Goal: Information Seeking & Learning: Learn about a topic

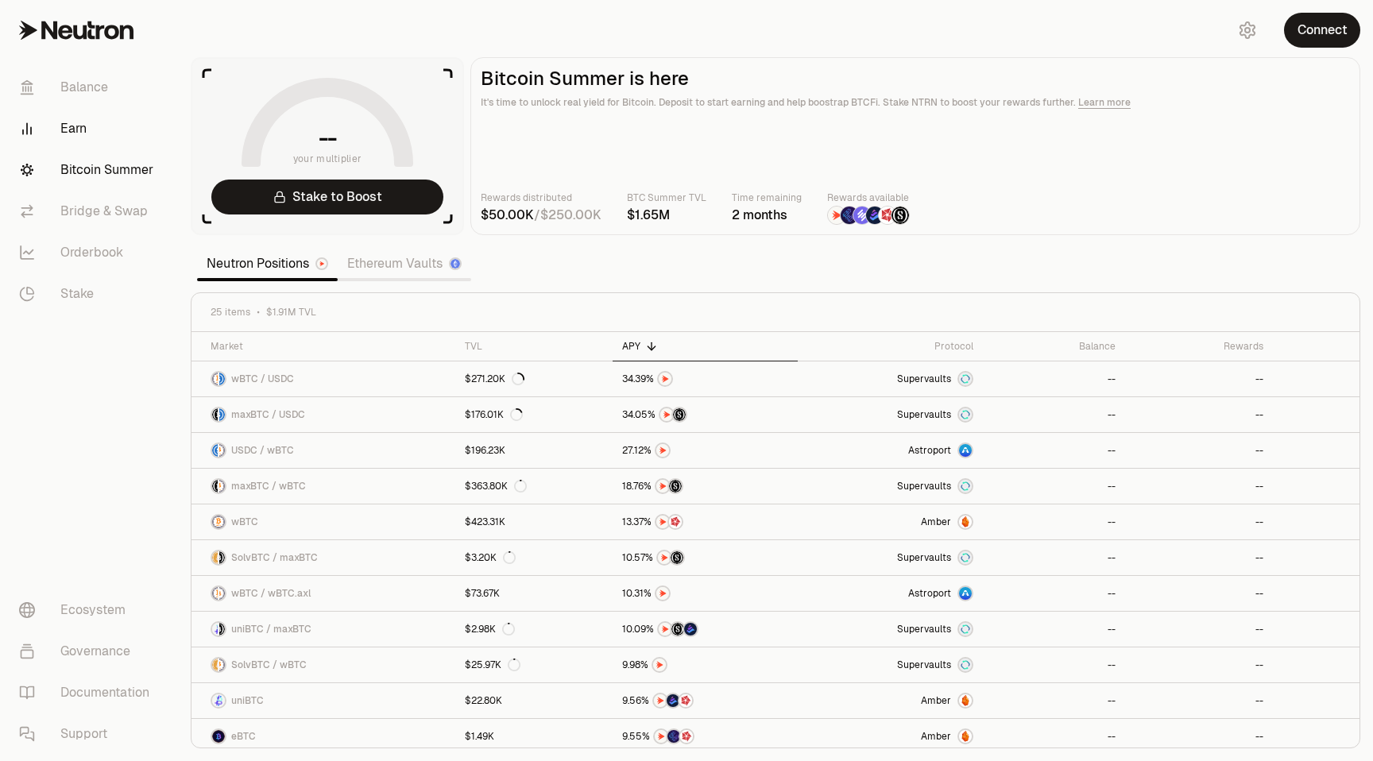
click at [70, 118] on link "Earn" at bounding box center [88, 128] width 165 height 41
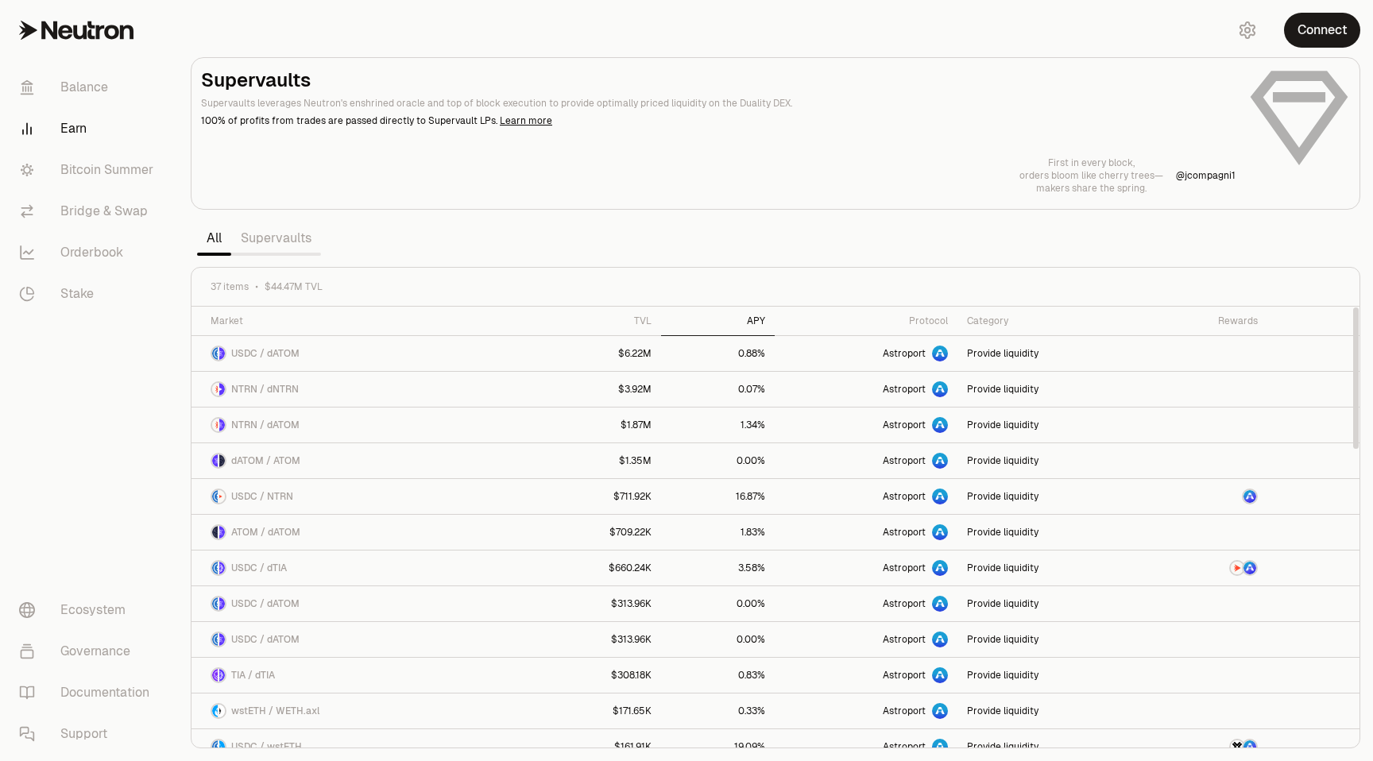
click at [745, 323] on div "APY" at bounding box center [718, 321] width 95 height 13
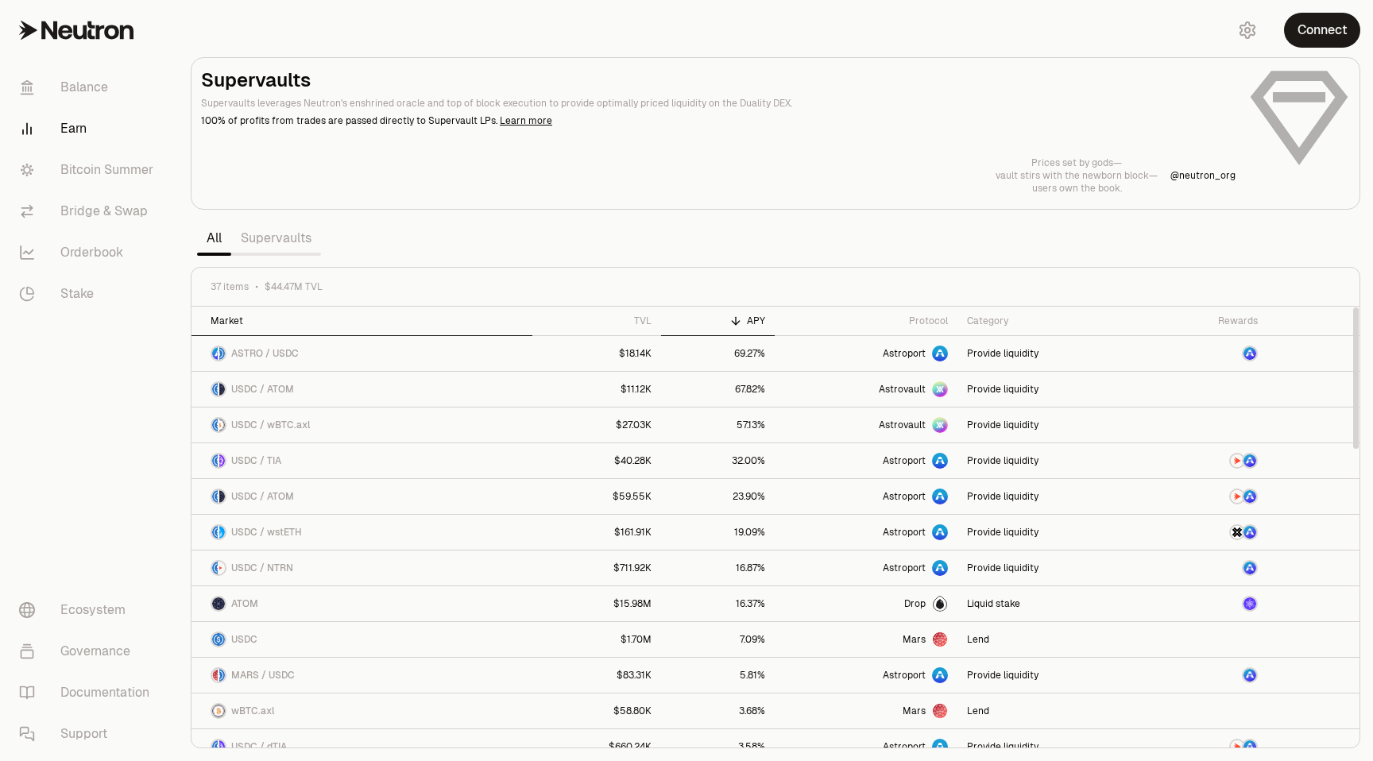
click at [222, 318] on div "Market" at bounding box center [367, 321] width 312 height 13
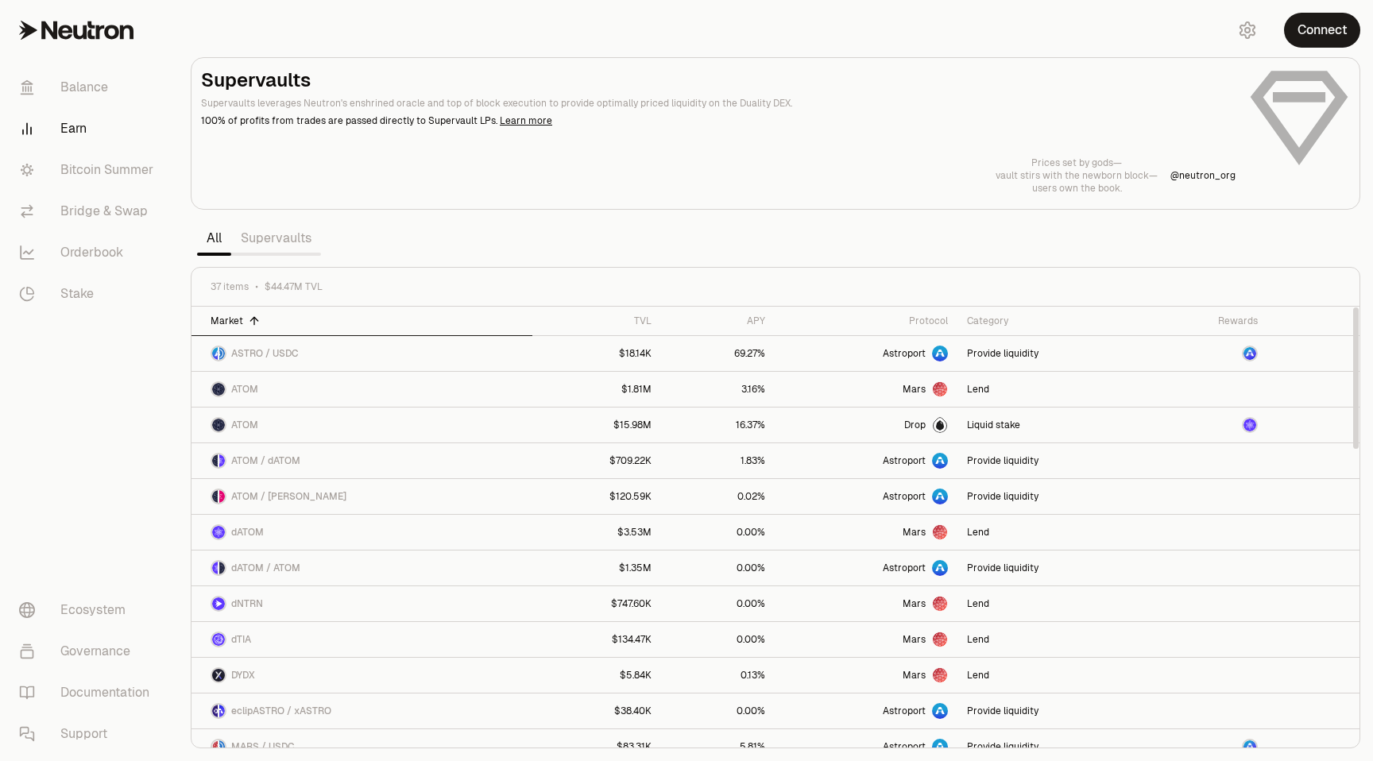
click at [222, 318] on div "Market" at bounding box center [367, 321] width 312 height 13
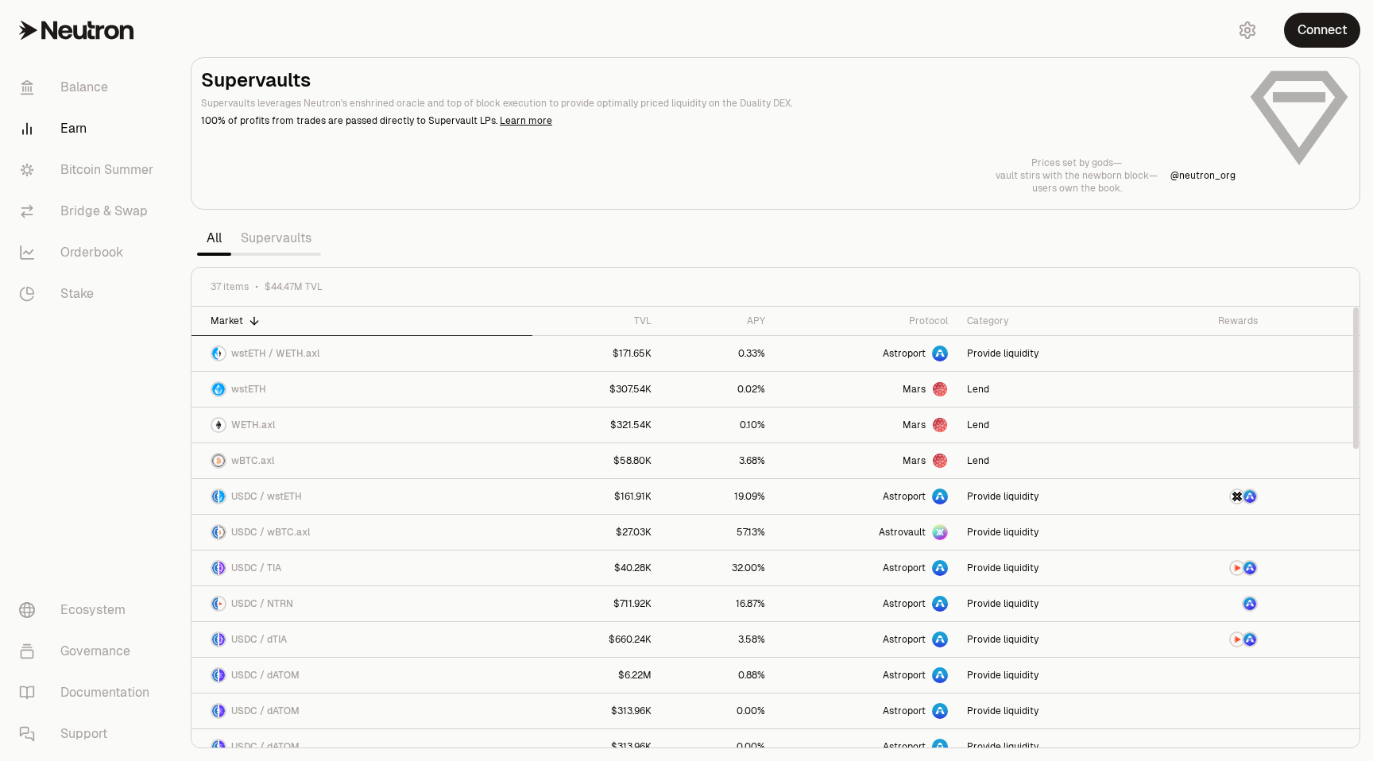
click at [222, 318] on div "Market" at bounding box center [367, 321] width 312 height 13
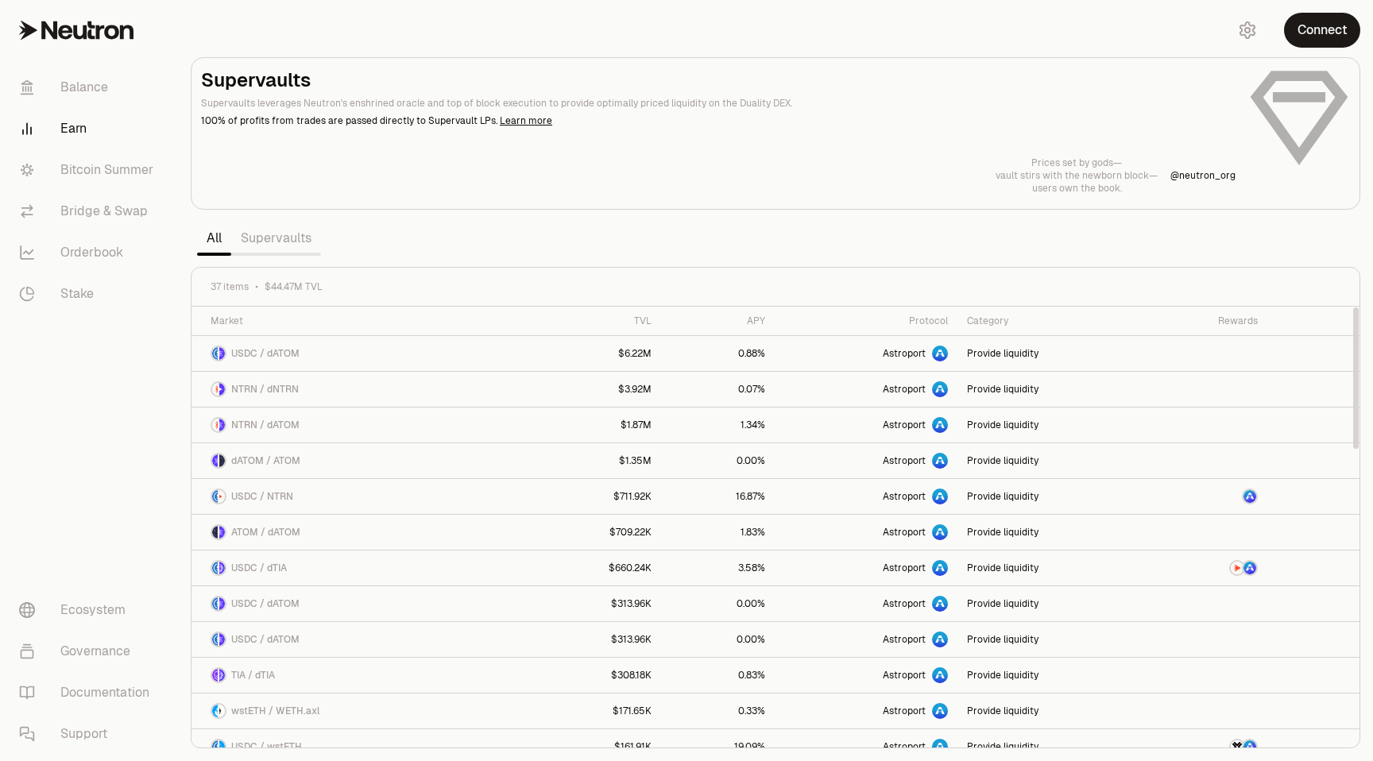
click at [275, 239] on link "Supervaults" at bounding box center [276, 238] width 90 height 32
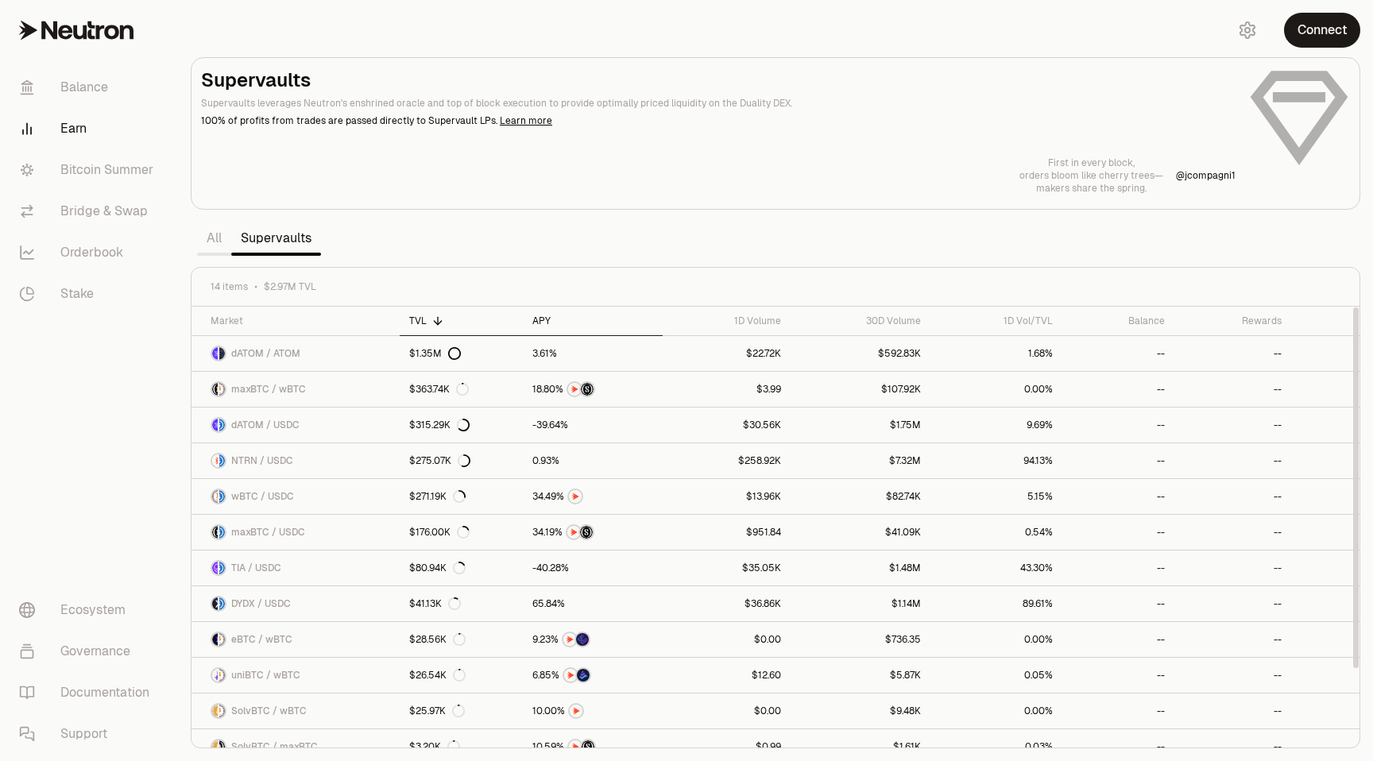
click at [543, 313] on th "APY" at bounding box center [593, 321] width 140 height 29
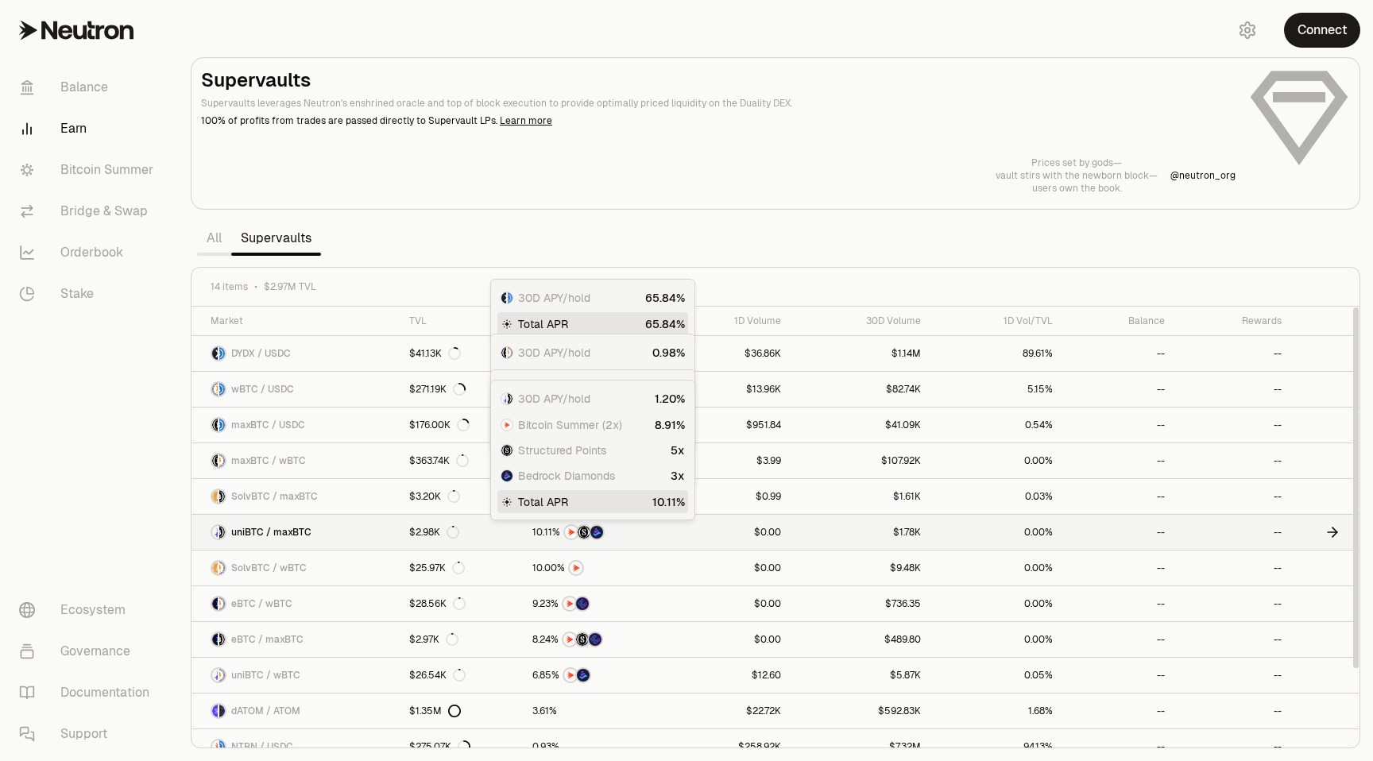
scroll to position [88, 0]
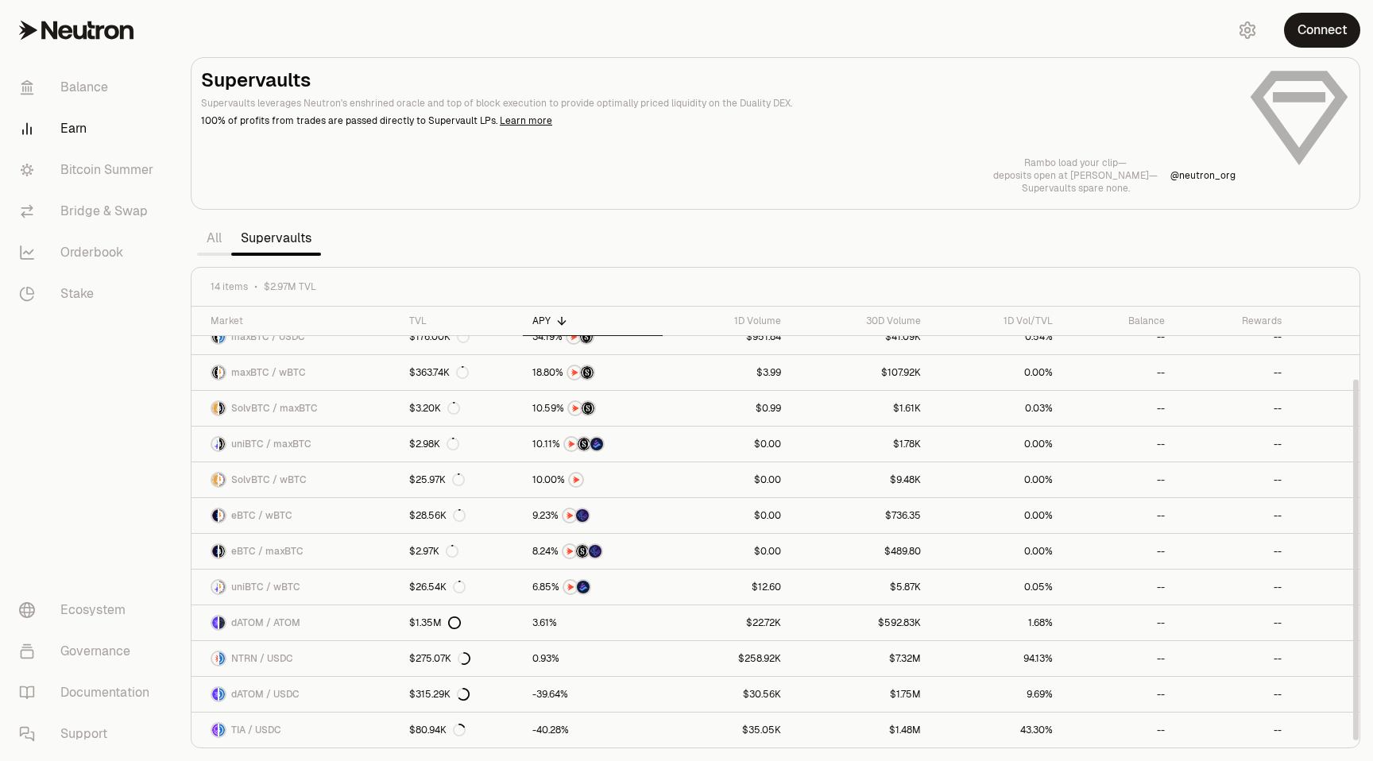
click at [213, 240] on link "All" at bounding box center [214, 238] width 34 height 32
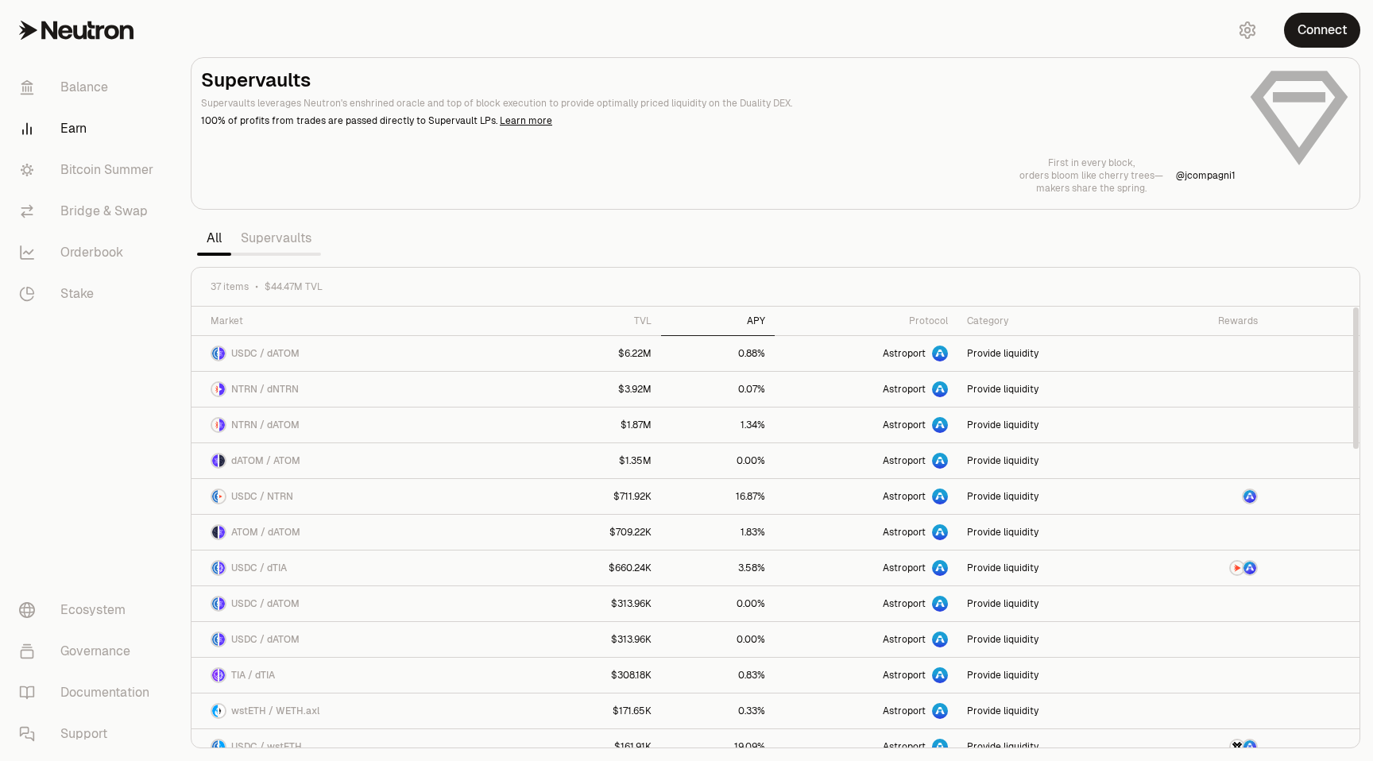
click at [754, 315] on th "APY" at bounding box center [718, 321] width 114 height 29
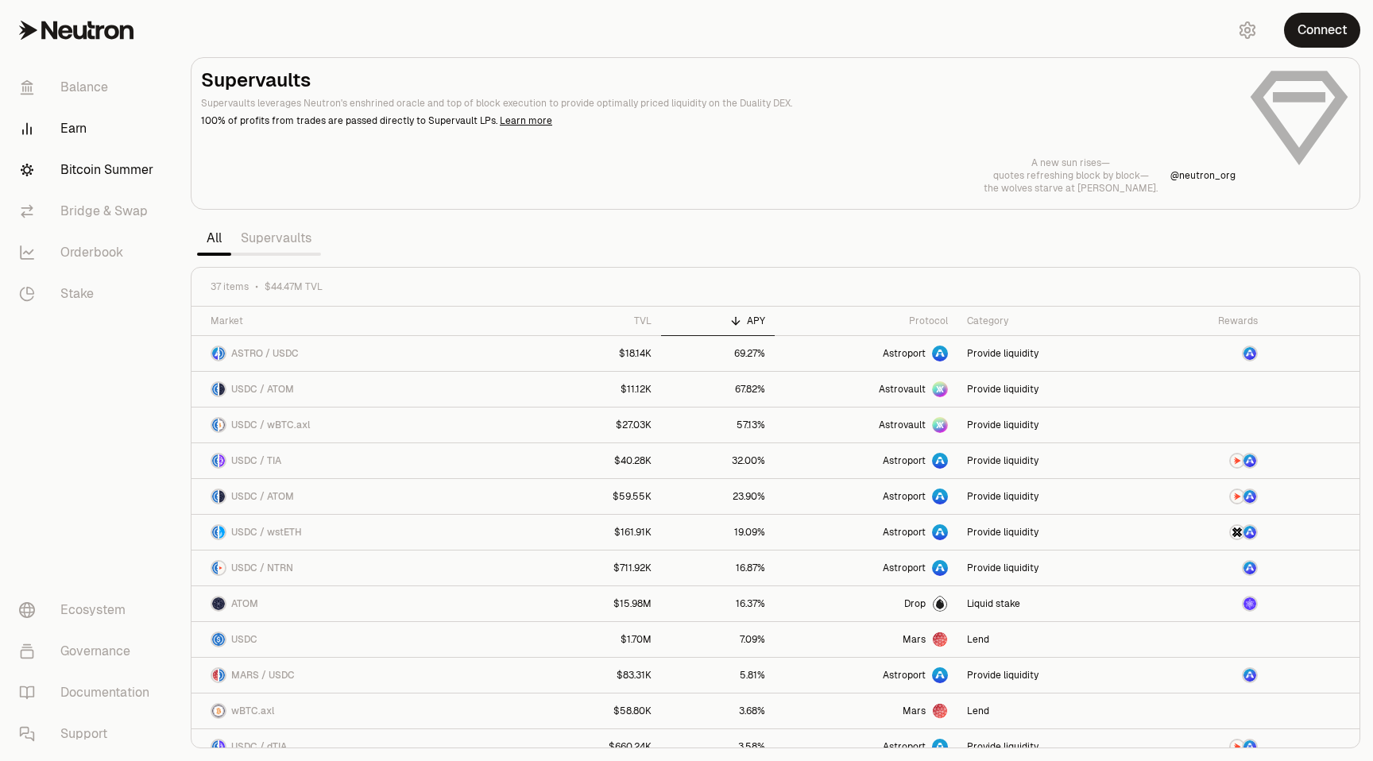
click at [102, 175] on link "Bitcoin Summer" at bounding box center [88, 169] width 165 height 41
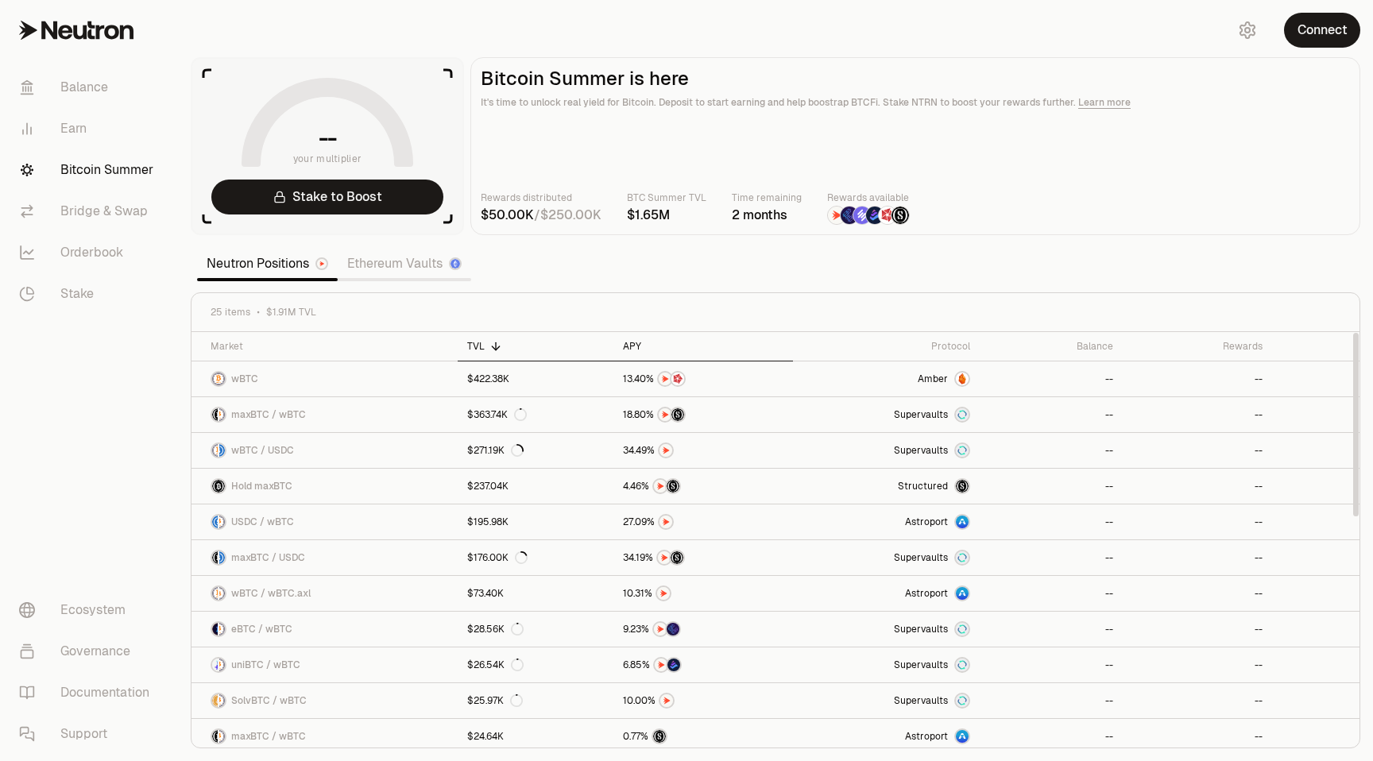
click at [634, 346] on div "APY" at bounding box center [703, 346] width 160 height 13
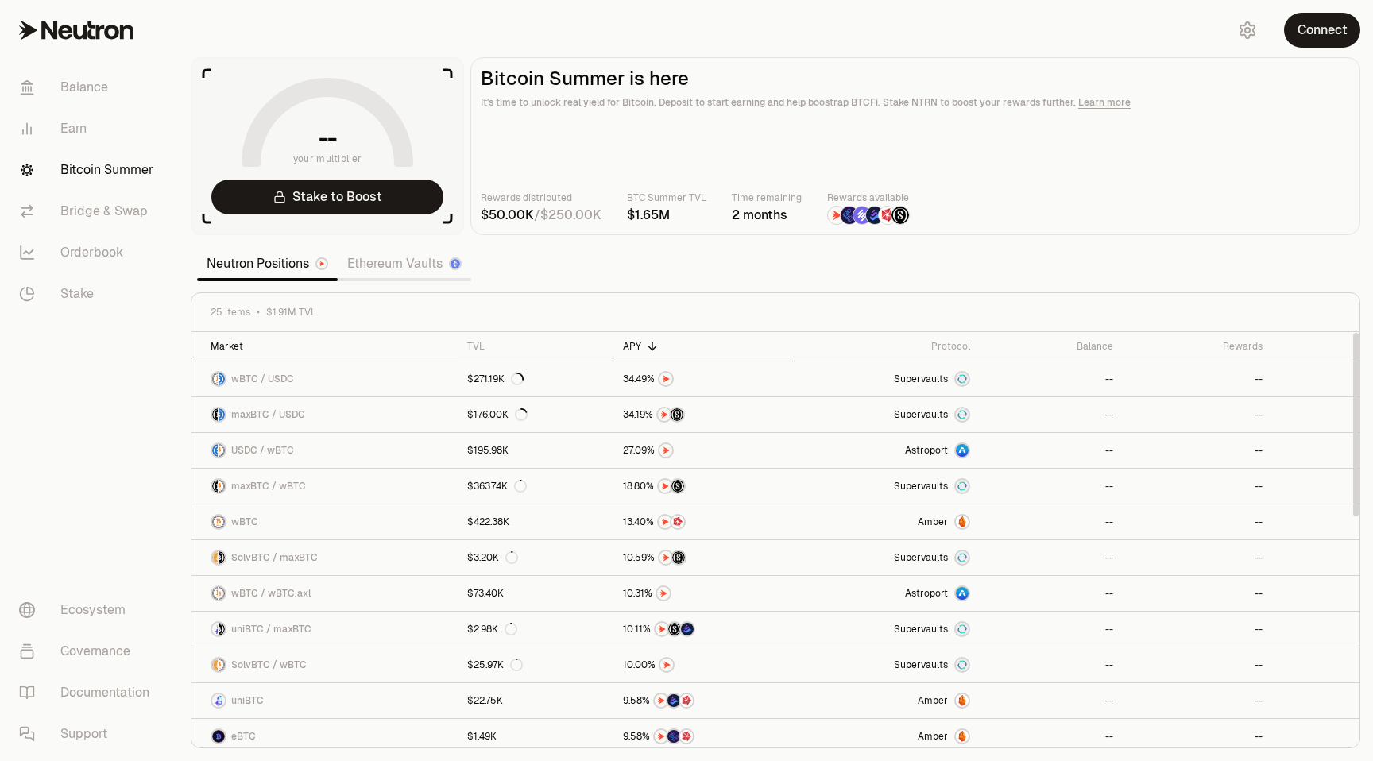
click at [226, 340] on div "Market" at bounding box center [330, 346] width 238 height 13
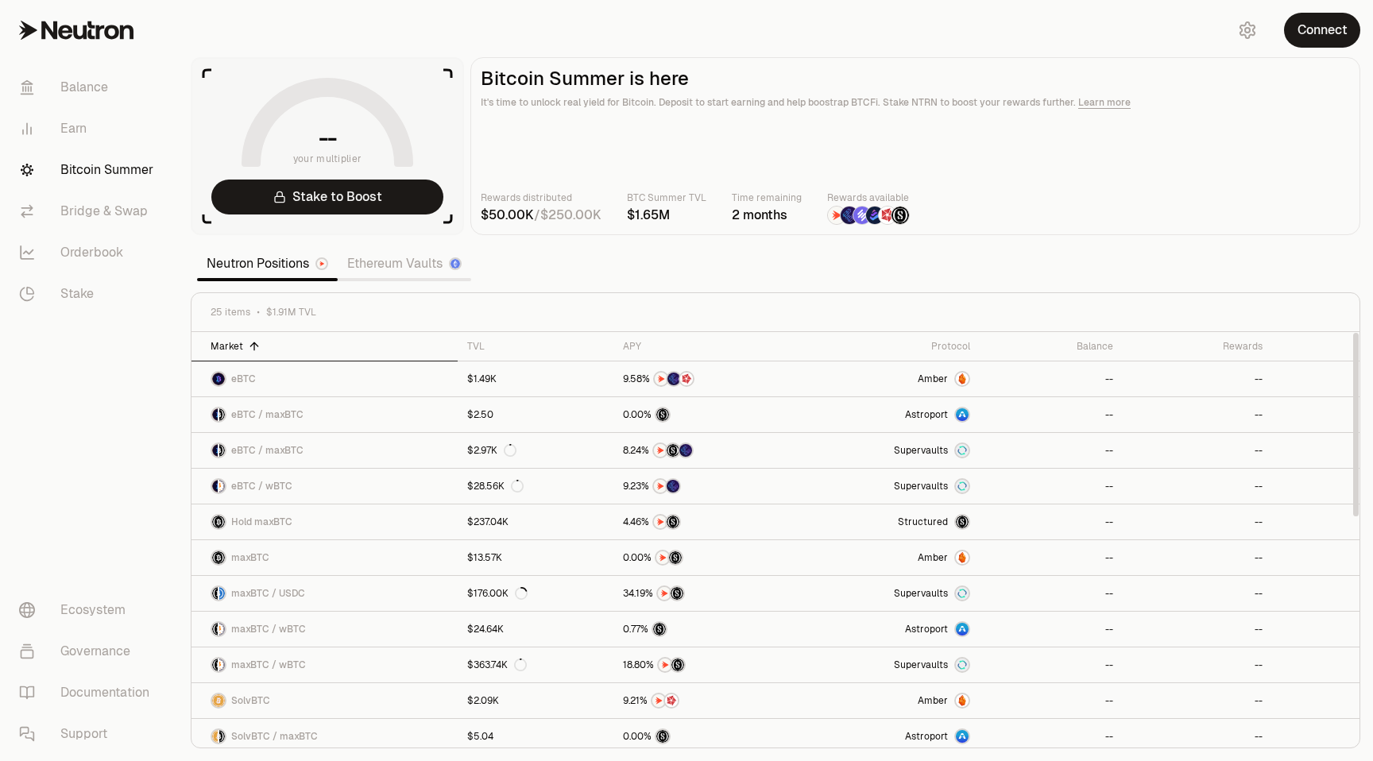
click at [226, 340] on div "Market" at bounding box center [330, 346] width 238 height 13
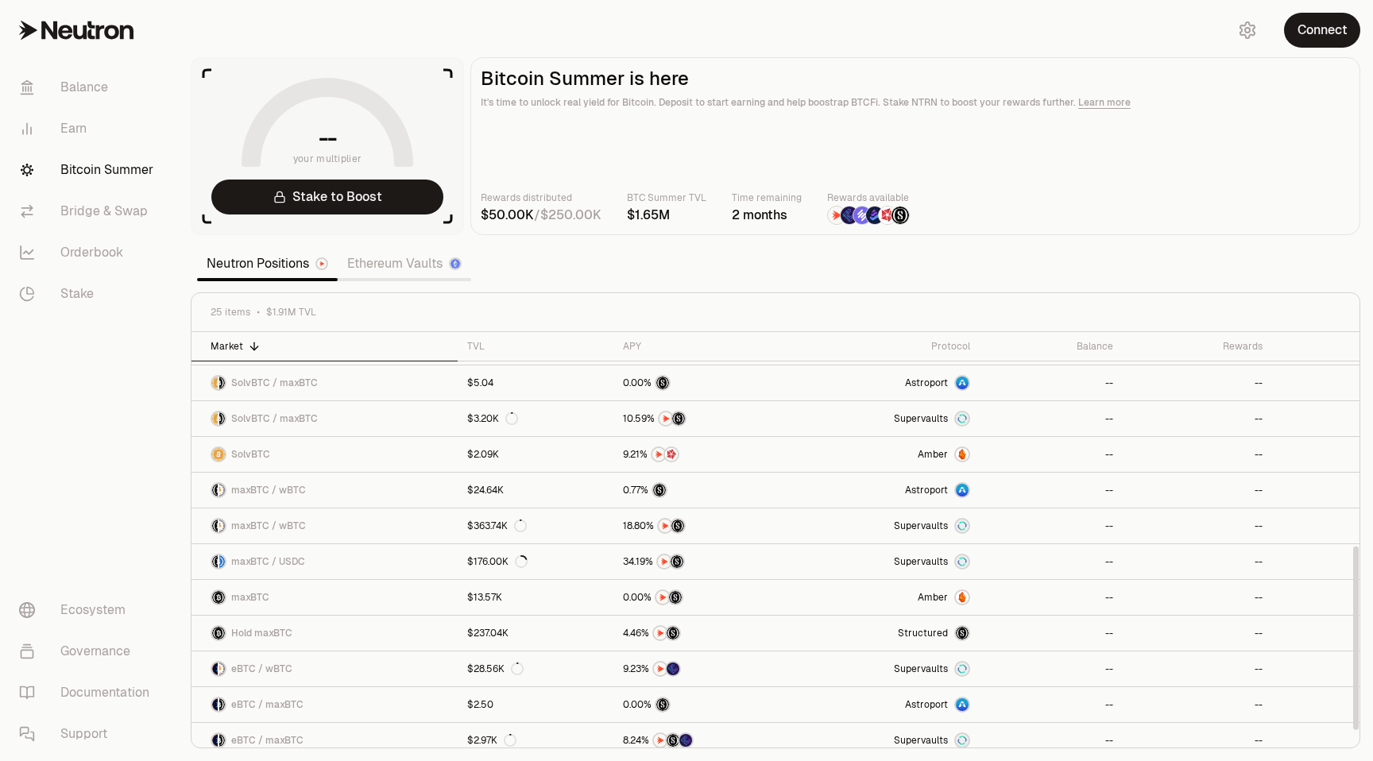
scroll to position [507, 0]
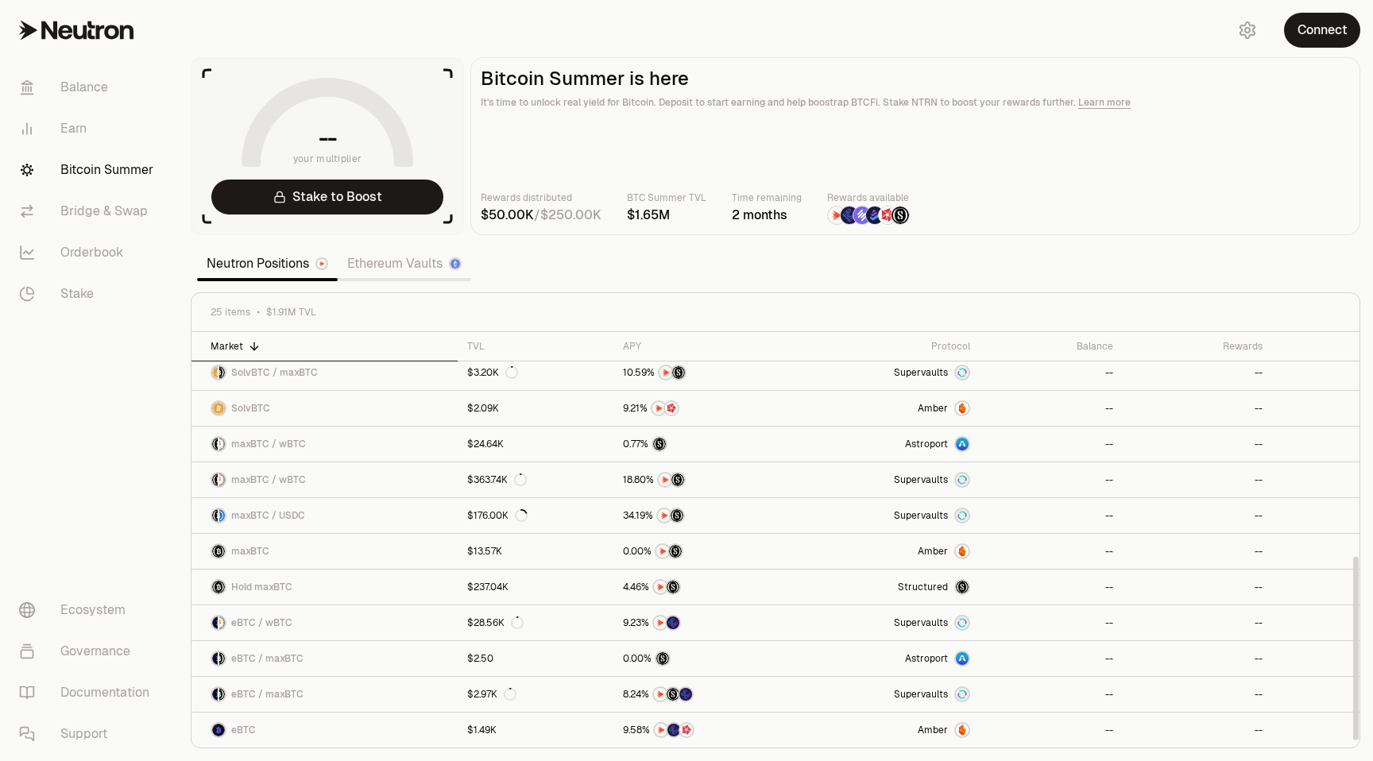
click at [382, 255] on link "Ethereum Vaults" at bounding box center [404, 264] width 133 height 32
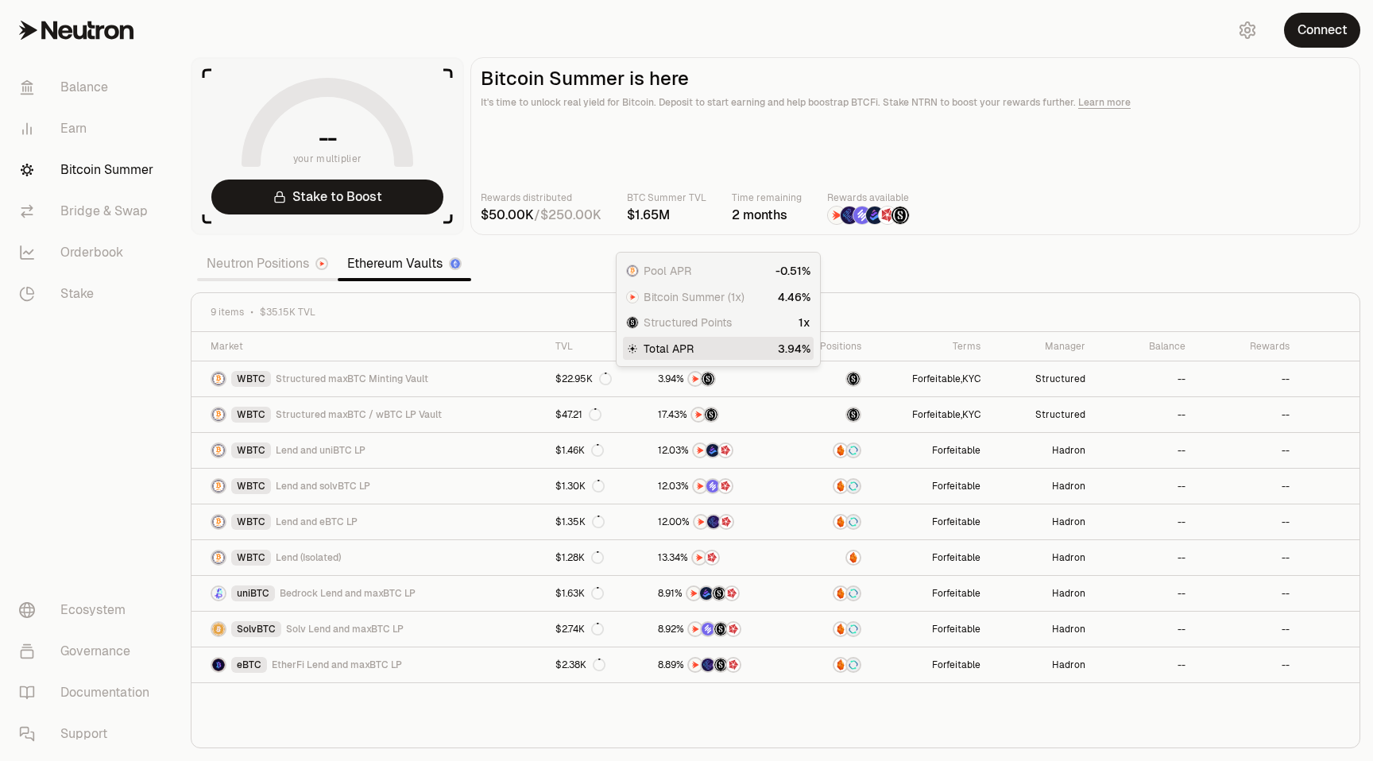
click at [674, 349] on span "Total APR" at bounding box center [669, 349] width 50 height 16
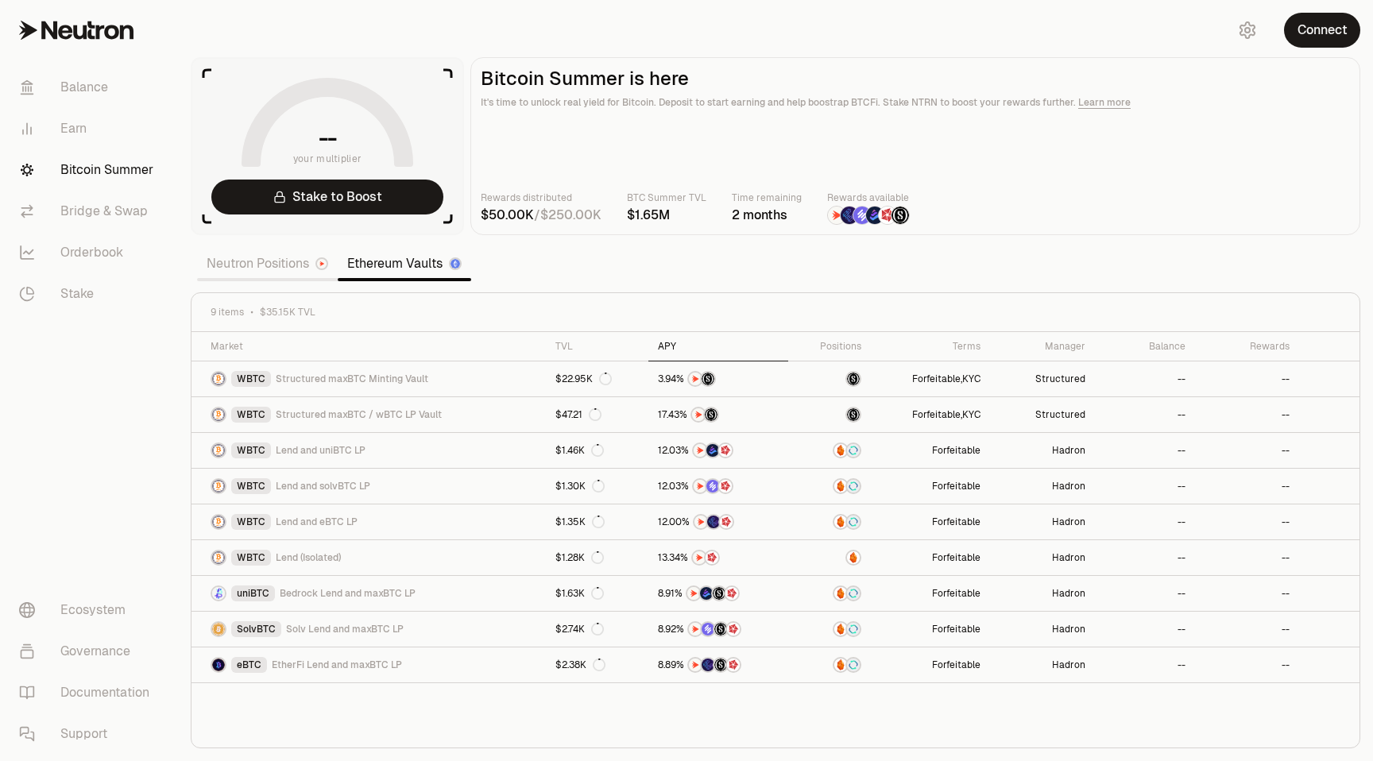
click at [658, 342] on div "APY" at bounding box center [718, 346] width 121 height 13
click at [235, 269] on link "Neutron Positions" at bounding box center [267, 264] width 141 height 32
